Goal: Task Accomplishment & Management: Manage account settings

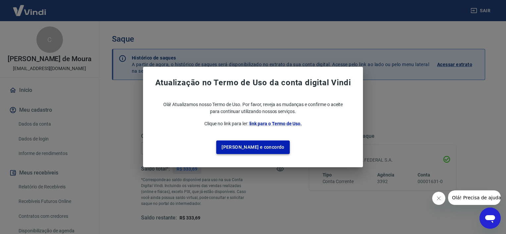
click at [242, 149] on button "[PERSON_NAME] e concordo" at bounding box center [252, 148] width 73 height 14
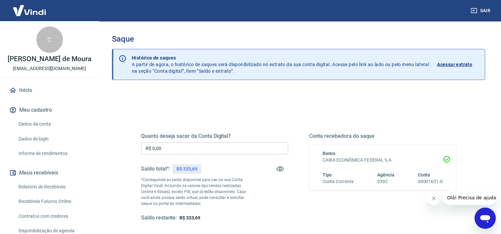
click at [432, 199] on icon "Fechar mensagem da empresa" at bounding box center [433, 198] width 5 height 5
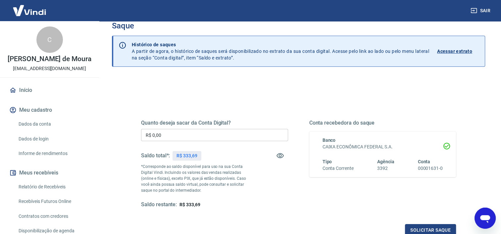
scroll to position [13, 0]
click at [32, 130] on link "Dados da conta" at bounding box center [53, 124] width 75 height 14
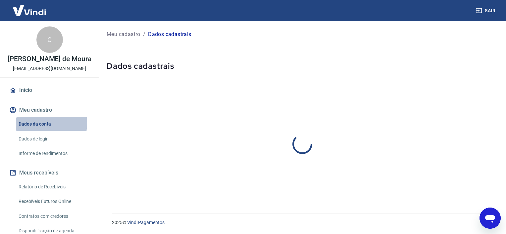
click at [32, 130] on link "Dados da conta" at bounding box center [53, 124] width 75 height 14
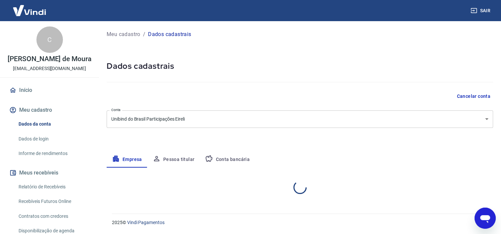
select select "SC"
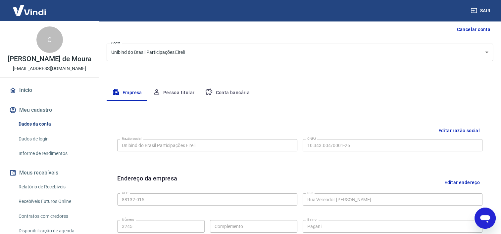
scroll to position [62, 0]
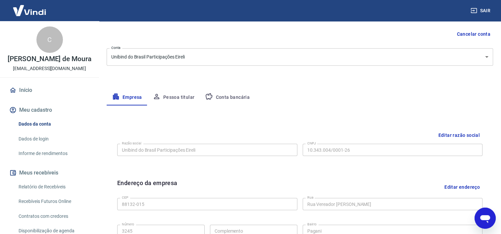
click at [216, 96] on button "Conta bancária" at bounding box center [227, 98] width 55 height 16
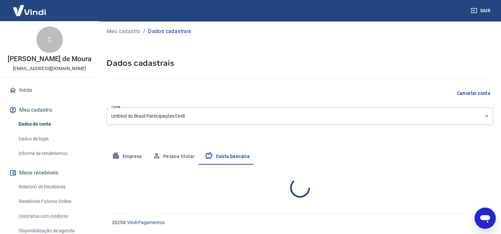
select select "1"
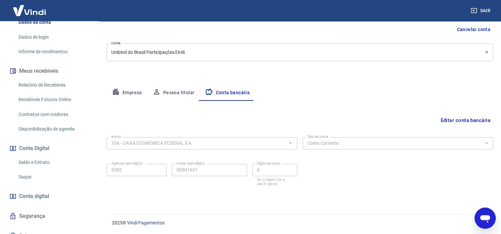
scroll to position [118, 0]
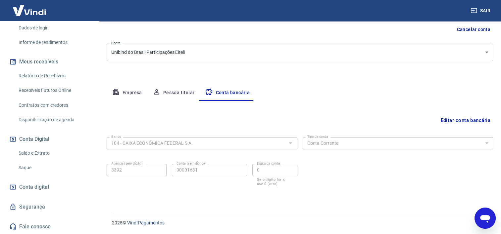
click at [24, 169] on link "Saque" at bounding box center [53, 168] width 75 height 14
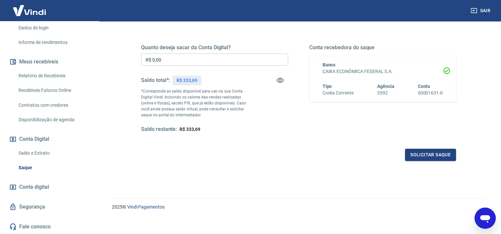
scroll to position [93, 0]
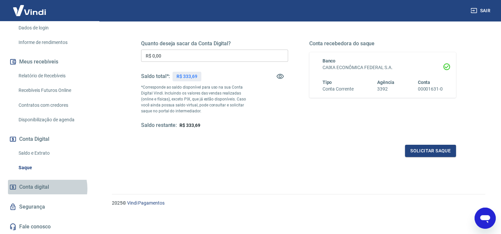
click at [41, 189] on span "Conta digital" at bounding box center [34, 187] width 30 height 9
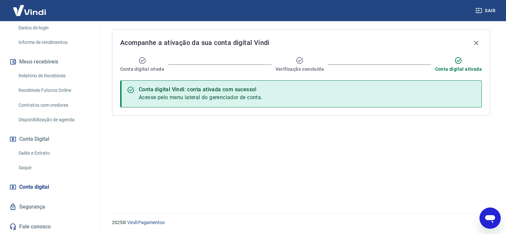
click at [55, 206] on link "Segurança" at bounding box center [49, 207] width 83 height 15
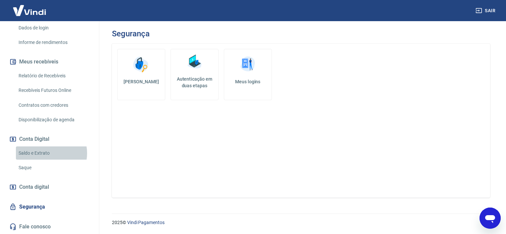
click at [49, 154] on link "Saldo e Extrato" at bounding box center [53, 154] width 75 height 14
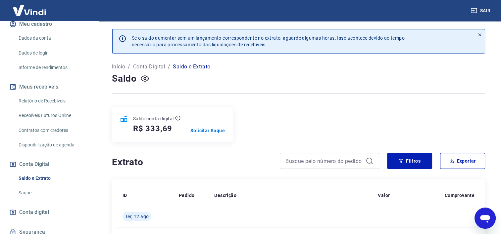
scroll to position [114, 0]
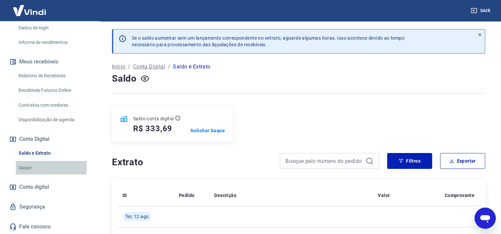
click at [21, 171] on link "Saque" at bounding box center [53, 168] width 75 height 14
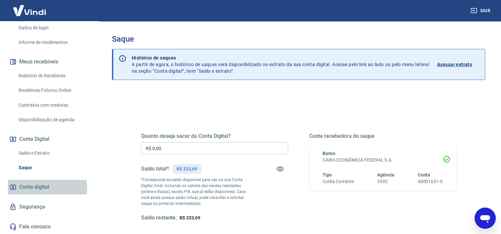
click at [34, 192] on span "Conta digital" at bounding box center [34, 187] width 30 height 9
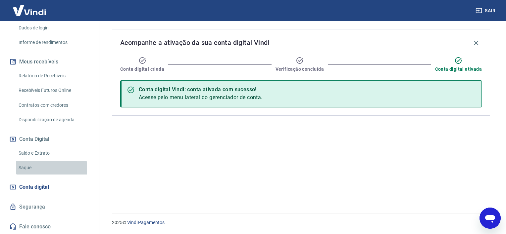
click at [31, 172] on link "Saque" at bounding box center [53, 168] width 75 height 14
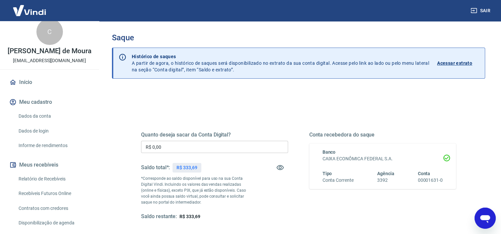
scroll to position [7, 0]
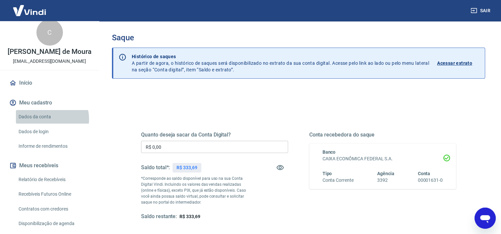
click at [52, 124] on link "Dados da conta" at bounding box center [53, 117] width 75 height 14
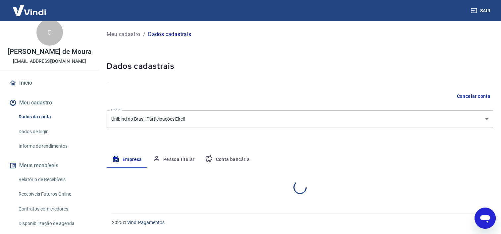
select select "SC"
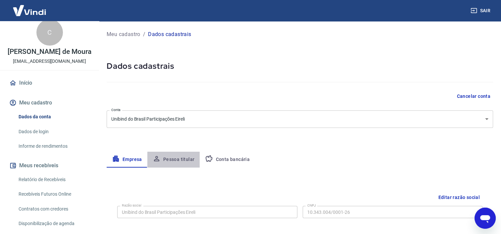
click at [174, 161] on button "Pessoa titular" at bounding box center [173, 160] width 53 height 16
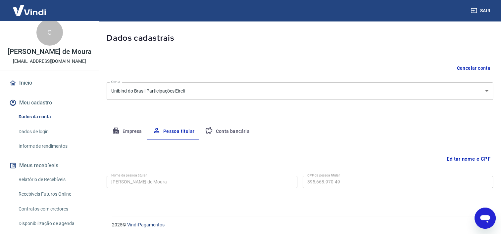
scroll to position [30, 0]
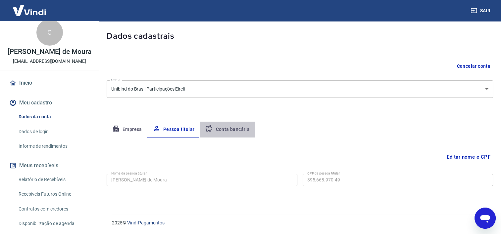
click at [238, 129] on button "Conta bancária" at bounding box center [227, 130] width 55 height 16
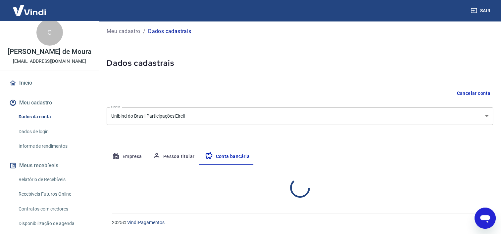
select select "1"
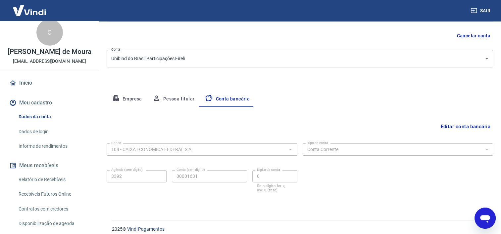
scroll to position [67, 0]
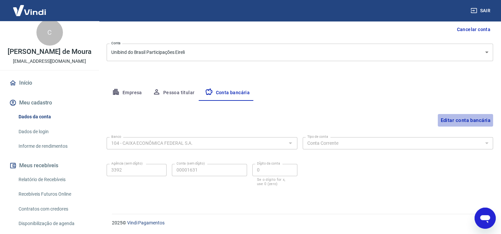
click at [451, 122] on button "Editar conta bancária" at bounding box center [464, 120] width 55 height 13
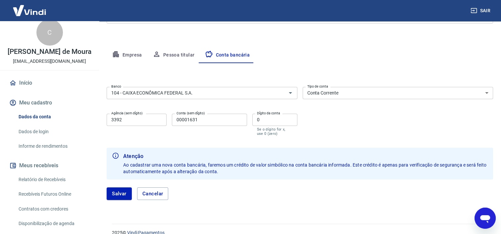
scroll to position [114, 0]
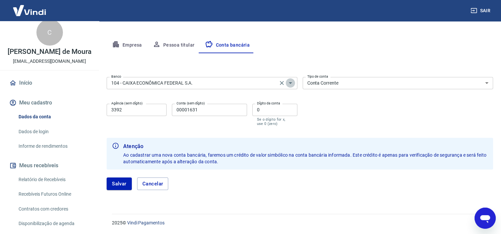
click at [292, 84] on icon "Abrir" at bounding box center [290, 83] width 8 height 8
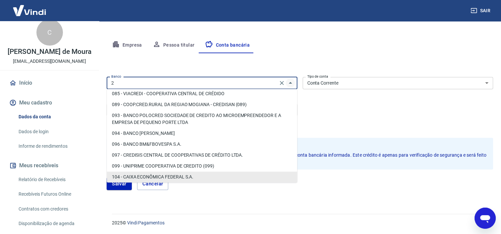
scroll to position [0, 0]
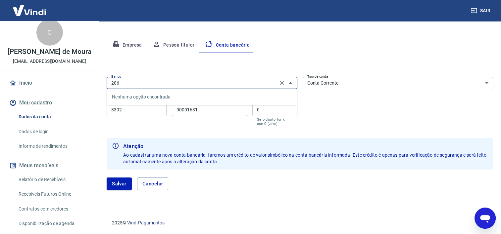
click at [262, 80] on input "206" at bounding box center [192, 83] width 167 height 8
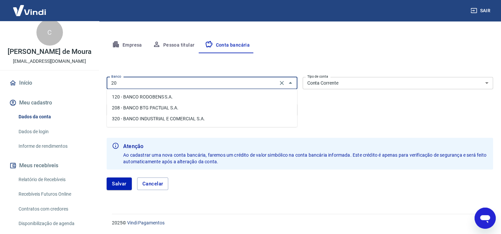
type input "2"
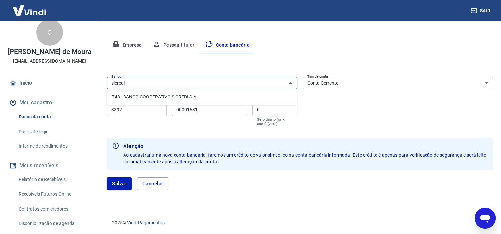
click at [169, 98] on li "748 - BANCO COOPERATIVO SICREDI S.A." at bounding box center [202, 97] width 190 height 11
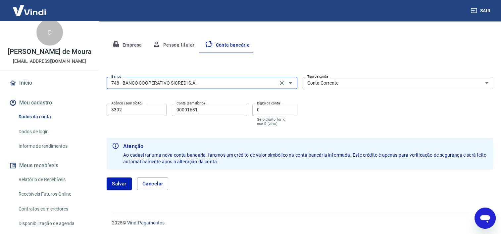
type input "748 - BANCO COOPERATIVO SICREDI S.A."
click at [488, 83] on select "Conta Corrente Conta Poupança" at bounding box center [397, 83] width 191 height 12
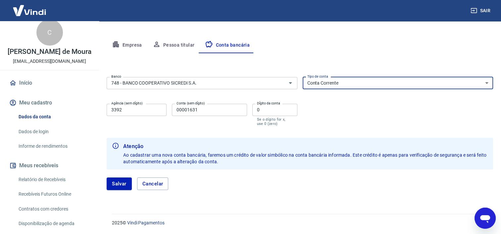
click at [486, 83] on select "Conta Corrente Conta Poupança" at bounding box center [397, 83] width 191 height 12
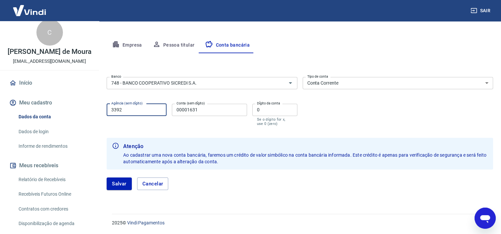
click at [123, 111] on input "3392" at bounding box center [137, 110] width 60 height 12
drag, startPoint x: 124, startPoint y: 110, endPoint x: 109, endPoint y: 110, distance: 15.2
click at [109, 110] on input "3392" at bounding box center [137, 110] width 60 height 12
type input "226"
click at [199, 111] on input "00001631" at bounding box center [209, 110] width 75 height 12
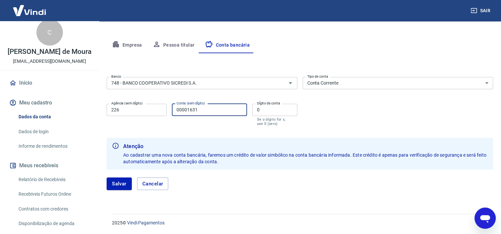
click at [199, 111] on input "00001631" at bounding box center [209, 110] width 75 height 12
type input "01166"
drag, startPoint x: 261, startPoint y: 110, endPoint x: 255, endPoint y: 109, distance: 5.6
click at [255, 109] on input "0" at bounding box center [274, 110] width 45 height 12
type input "9"
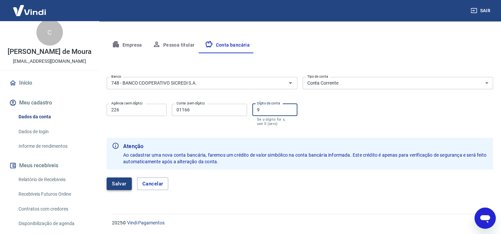
click at [118, 185] on button "Salvar" at bounding box center [119, 184] width 25 height 13
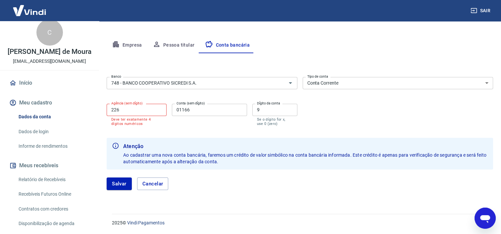
click at [111, 110] on input "226" at bounding box center [137, 110] width 60 height 12
type input "0226"
click at [119, 184] on button "Salvar" at bounding box center [119, 184] width 25 height 13
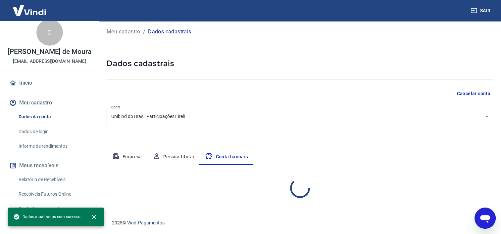
select select "1"
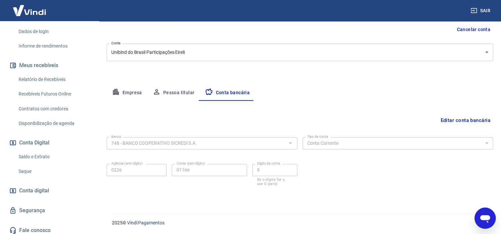
scroll to position [109, 0]
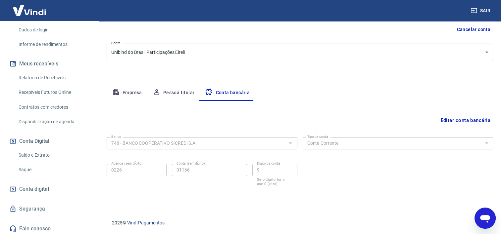
click at [32, 177] on link "Saque" at bounding box center [53, 170] width 75 height 14
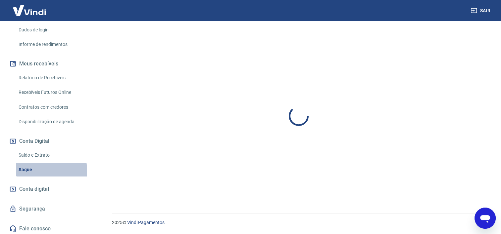
click at [32, 177] on link "Saque" at bounding box center [53, 170] width 75 height 14
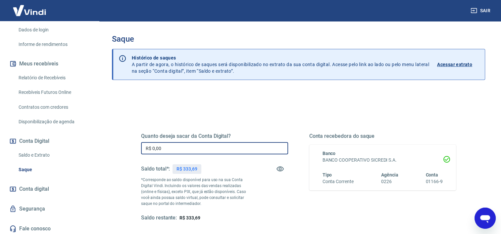
click at [161, 148] on input "R$ 0,00" at bounding box center [214, 148] width 147 height 12
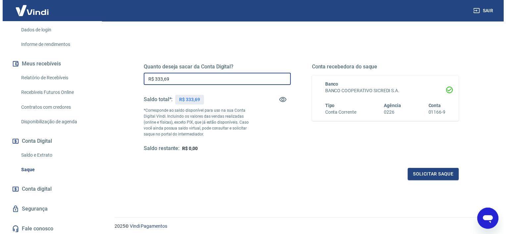
scroll to position [74, 0]
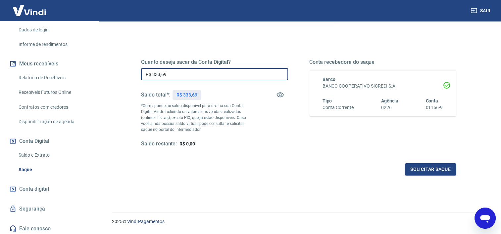
type input "R$ 333,69"
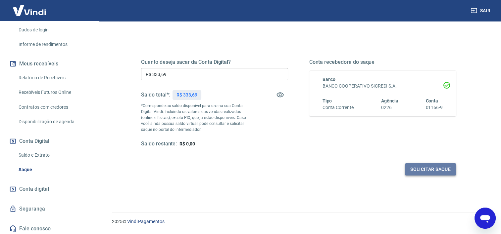
click at [427, 169] on button "Solicitar saque" at bounding box center [430, 169] width 51 height 12
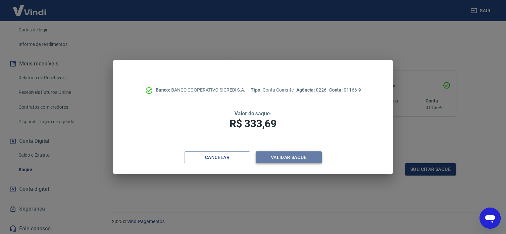
click at [287, 159] on button "Validar saque" at bounding box center [288, 158] width 66 height 12
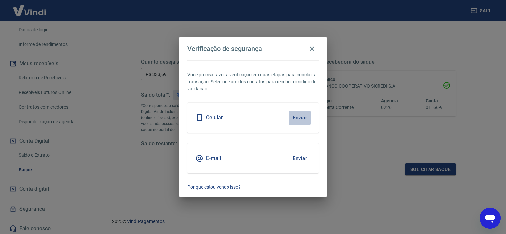
click at [296, 118] on button "Enviar" at bounding box center [300, 118] width 22 height 14
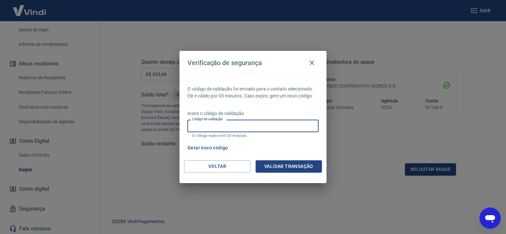
click at [237, 125] on input "Código de validação" at bounding box center [252, 126] width 131 height 12
type input "308110"
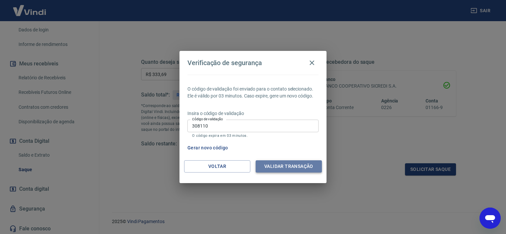
click at [279, 168] on button "Validar transação" at bounding box center [288, 166] width 66 height 12
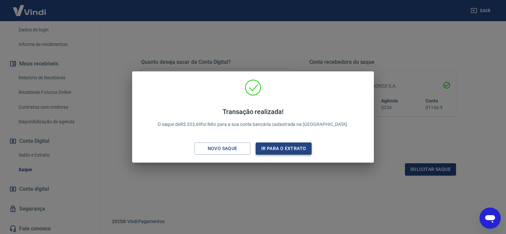
click at [277, 151] on button "Ir para o extrato" at bounding box center [283, 149] width 56 height 12
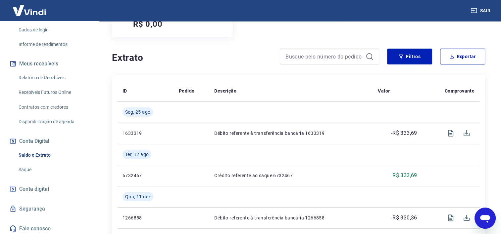
scroll to position [112, 0]
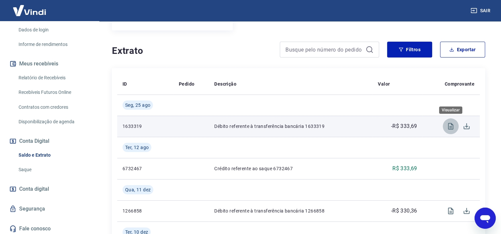
click at [450, 127] on icon "Visualizar" at bounding box center [450, 126] width 5 height 7
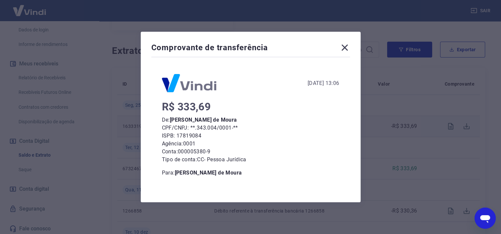
scroll to position [0, 0]
click at [345, 48] on icon at bounding box center [344, 48] width 6 height 6
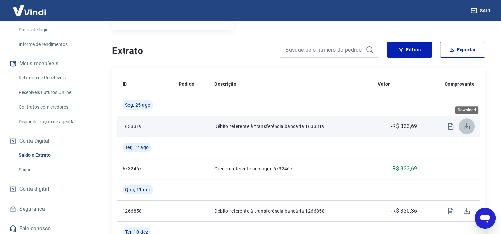
click at [466, 126] on icon "Download" at bounding box center [466, 126] width 6 height 6
